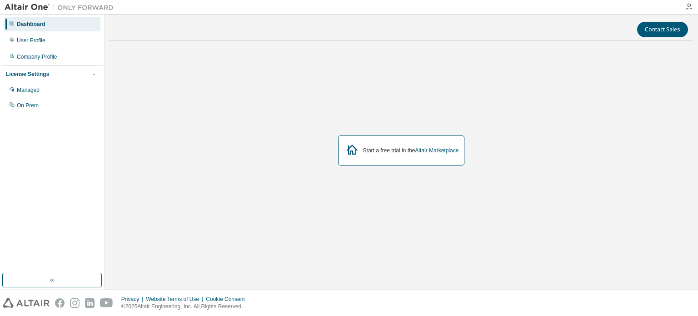
click at [25, 18] on div "Dashboard" at bounding box center [52, 24] width 97 height 15
click at [20, 27] on div "Dashboard" at bounding box center [31, 23] width 29 height 7
click at [20, 44] on div "User Profile" at bounding box center [52, 40] width 97 height 15
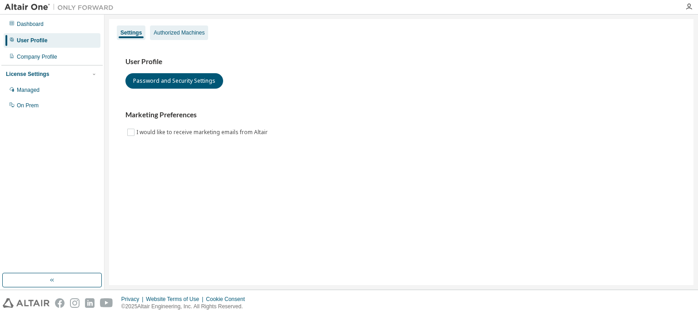
click at [167, 32] on div "Authorized Machines" at bounding box center [179, 32] width 51 height 7
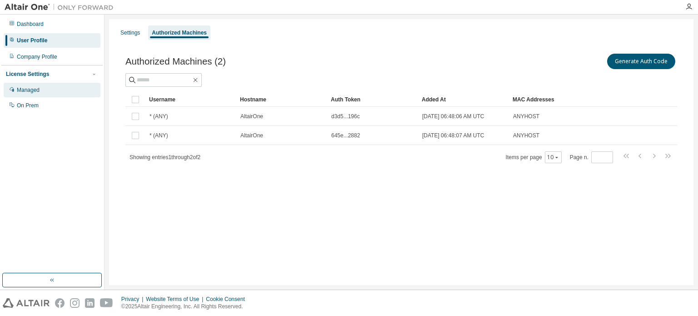
click at [25, 93] on div "Managed" at bounding box center [28, 89] width 23 height 7
